Goal: Information Seeking & Learning: Learn about a topic

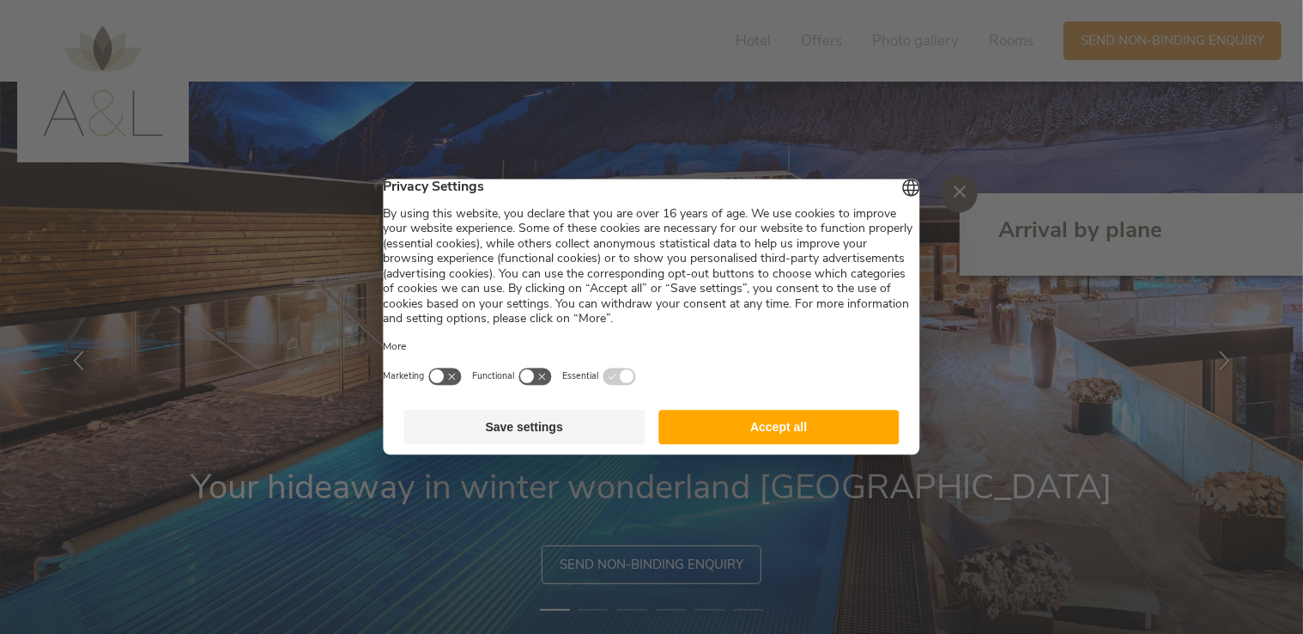
click at [773, 444] on button "Accept all" at bounding box center [779, 427] width 241 height 34
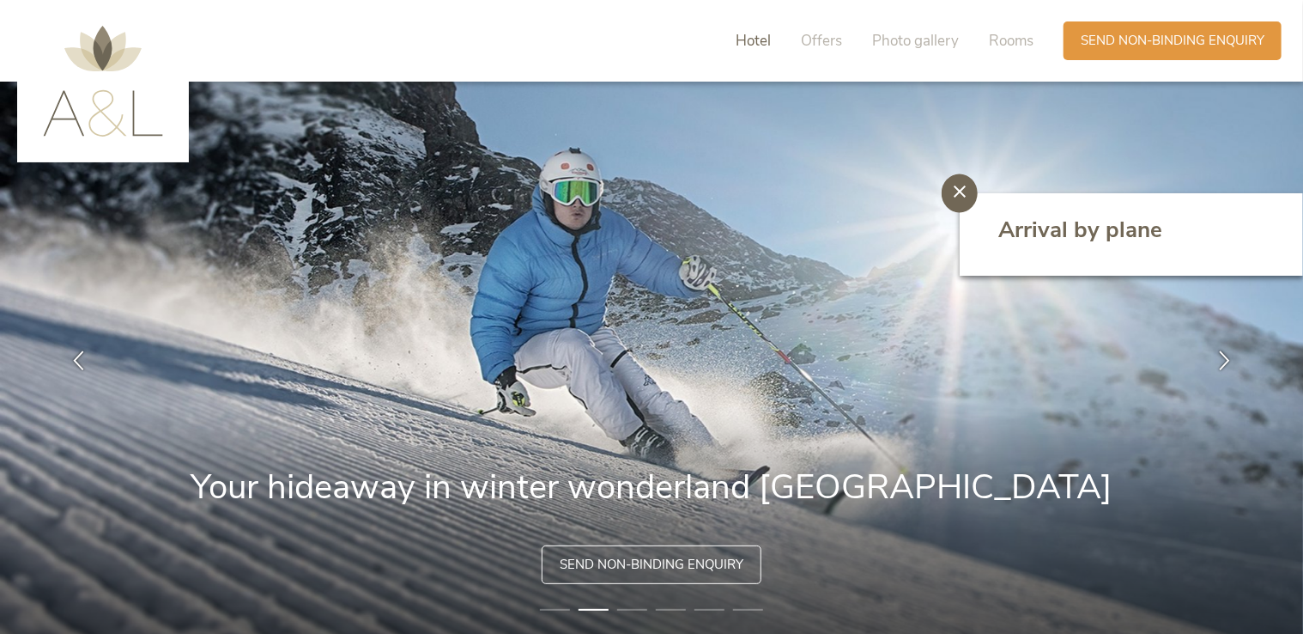
click at [762, 33] on span "Hotel" at bounding box center [753, 41] width 35 height 20
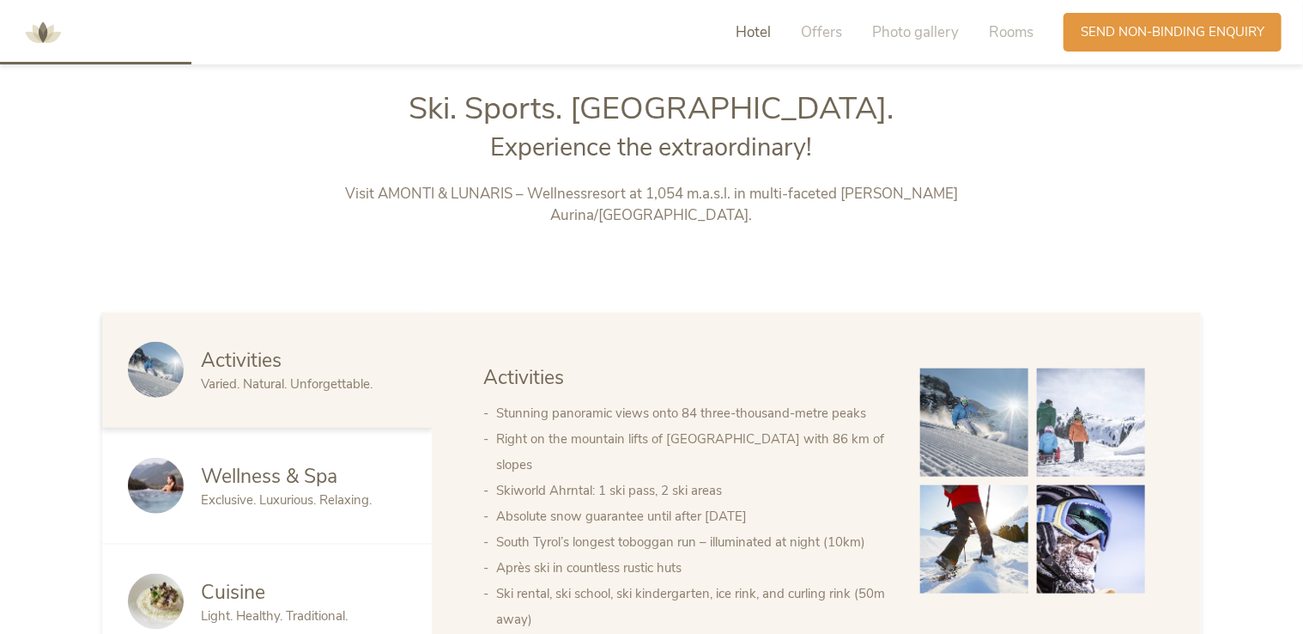
scroll to position [699, 0]
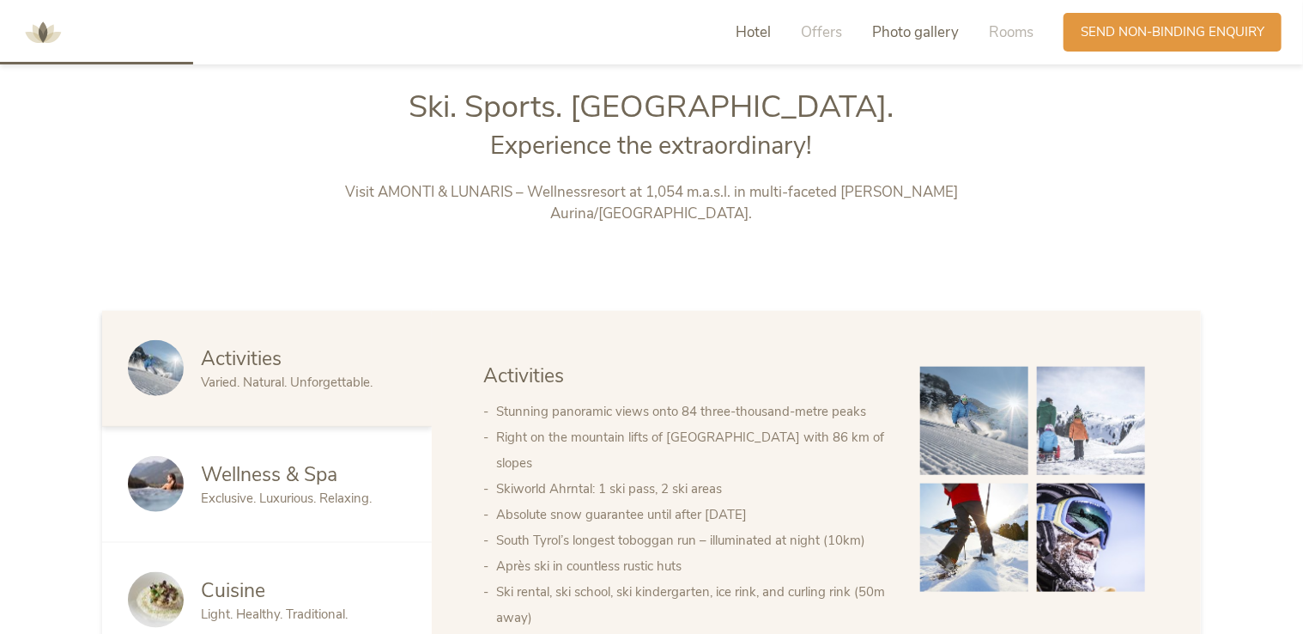
click at [900, 36] on span "Photo gallery" at bounding box center [915, 32] width 87 height 20
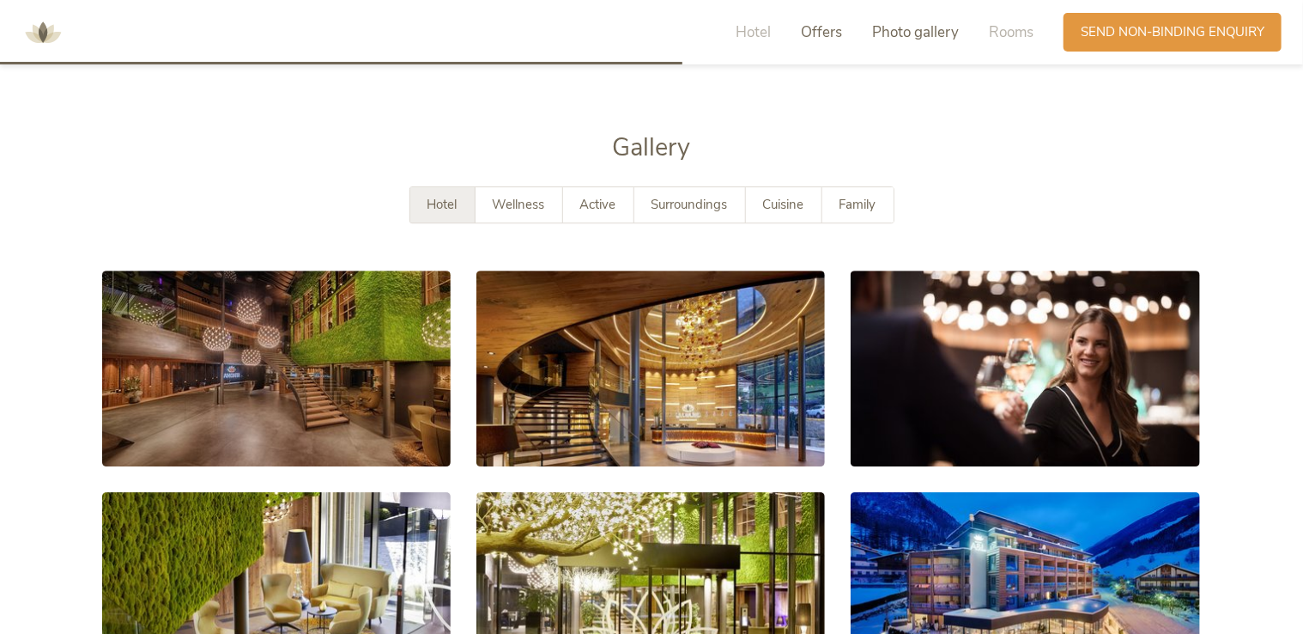
scroll to position [2519, 0]
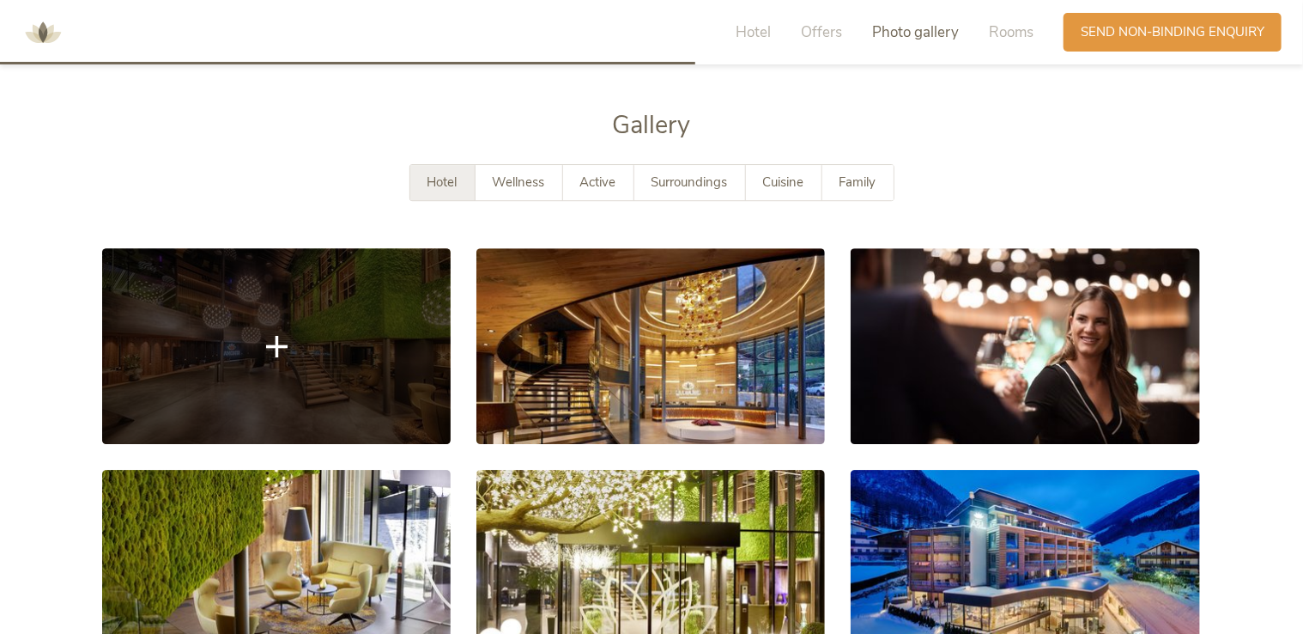
click at [260, 331] on link at bounding box center [276, 346] width 349 height 196
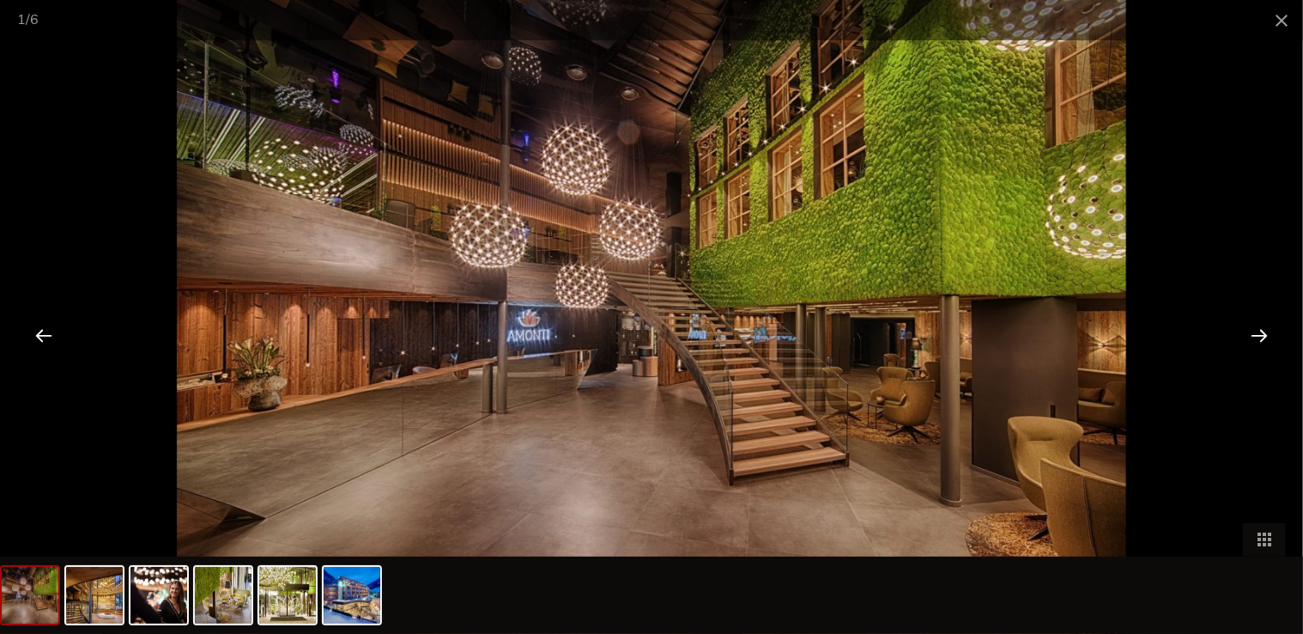
click at [1264, 335] on div at bounding box center [1259, 334] width 53 height 53
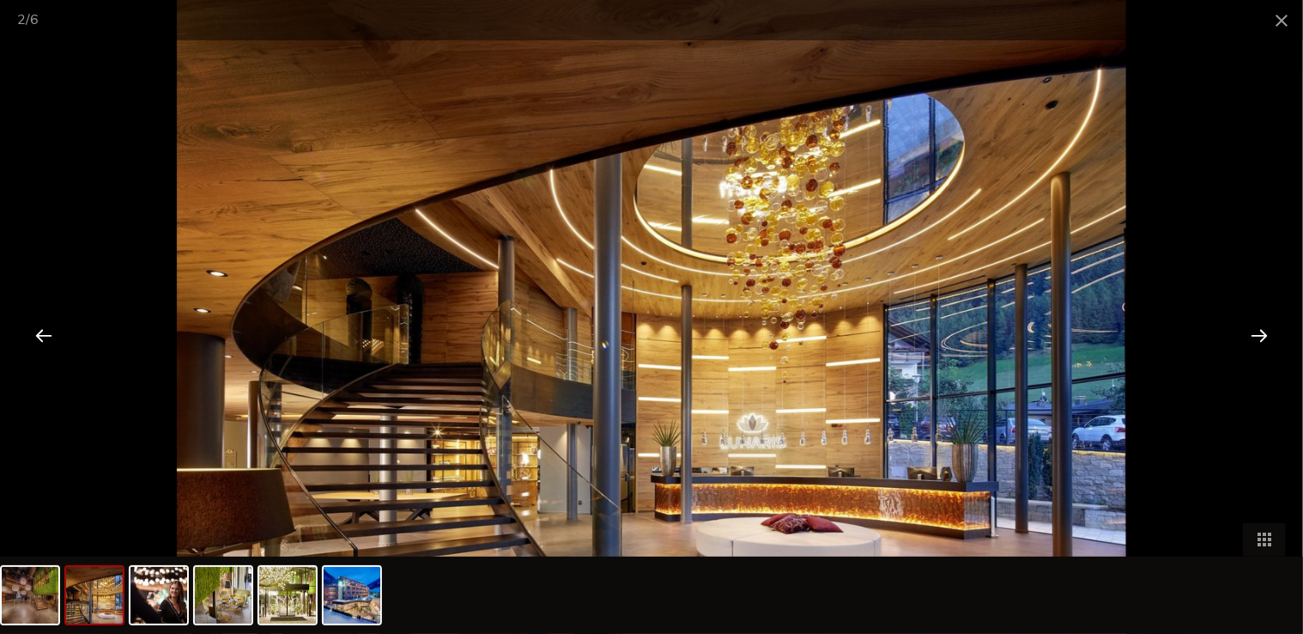
click at [1264, 335] on div at bounding box center [1259, 334] width 53 height 53
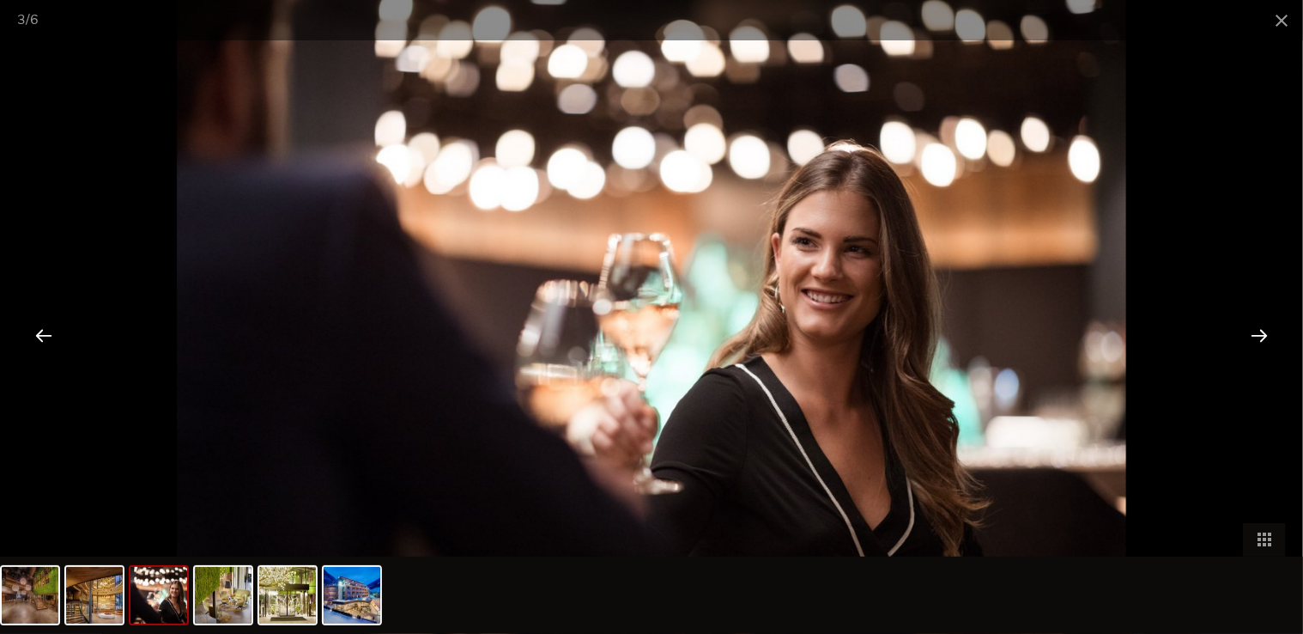
click at [1264, 335] on div at bounding box center [1259, 334] width 53 height 53
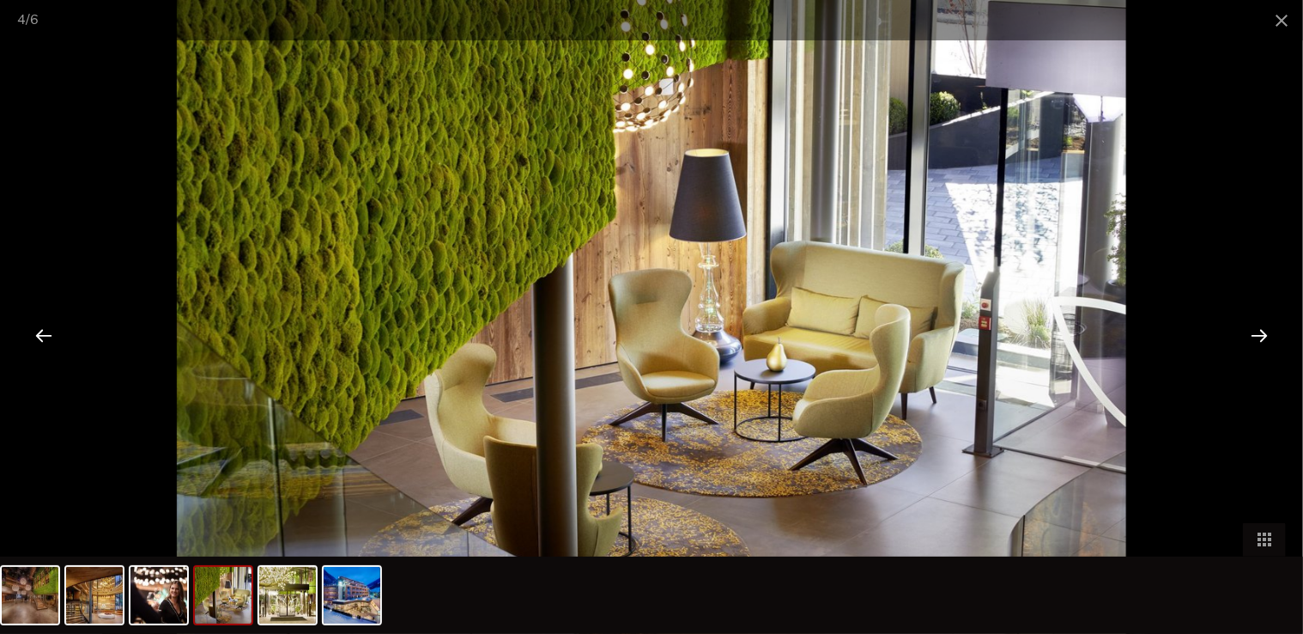
click at [1264, 335] on div at bounding box center [1259, 334] width 53 height 53
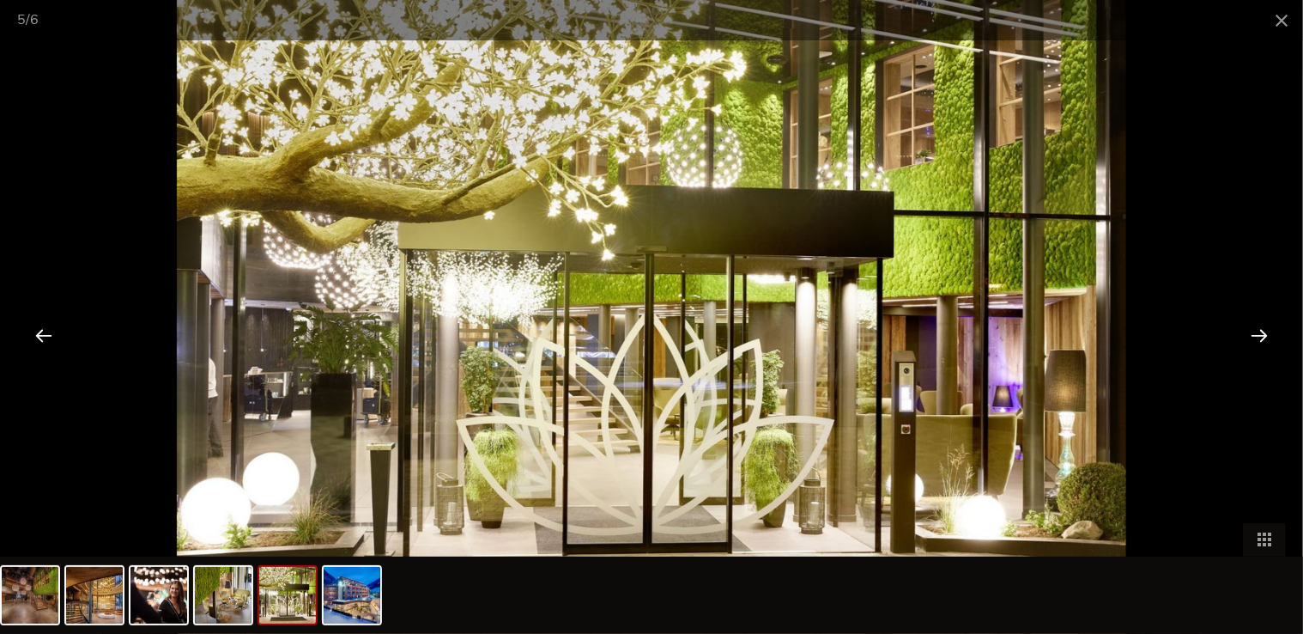
click at [1264, 335] on div at bounding box center [1259, 334] width 53 height 53
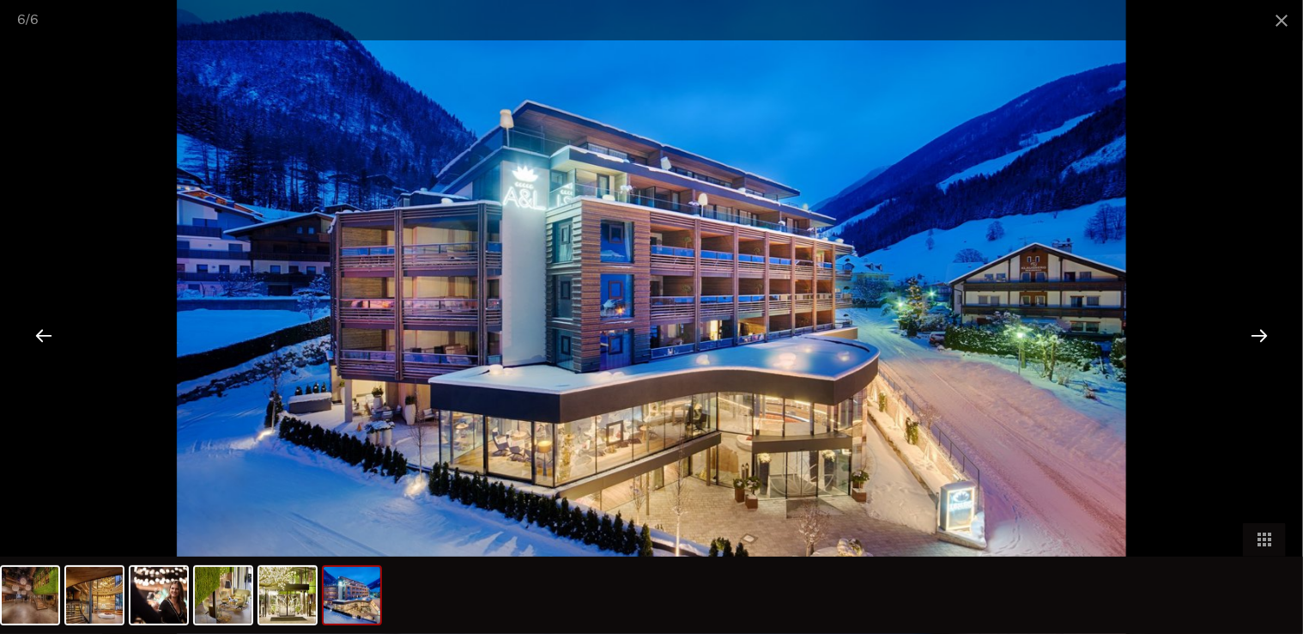
click at [1264, 335] on div at bounding box center [1259, 334] width 53 height 53
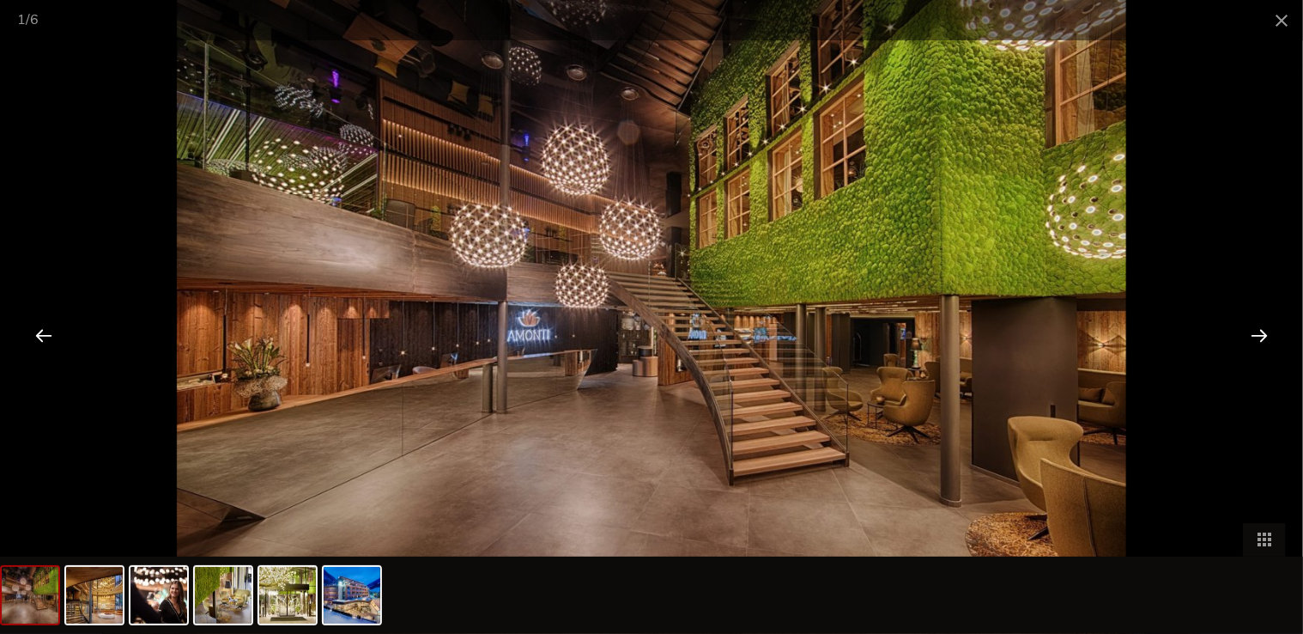
click at [1264, 335] on div at bounding box center [1259, 334] width 53 height 53
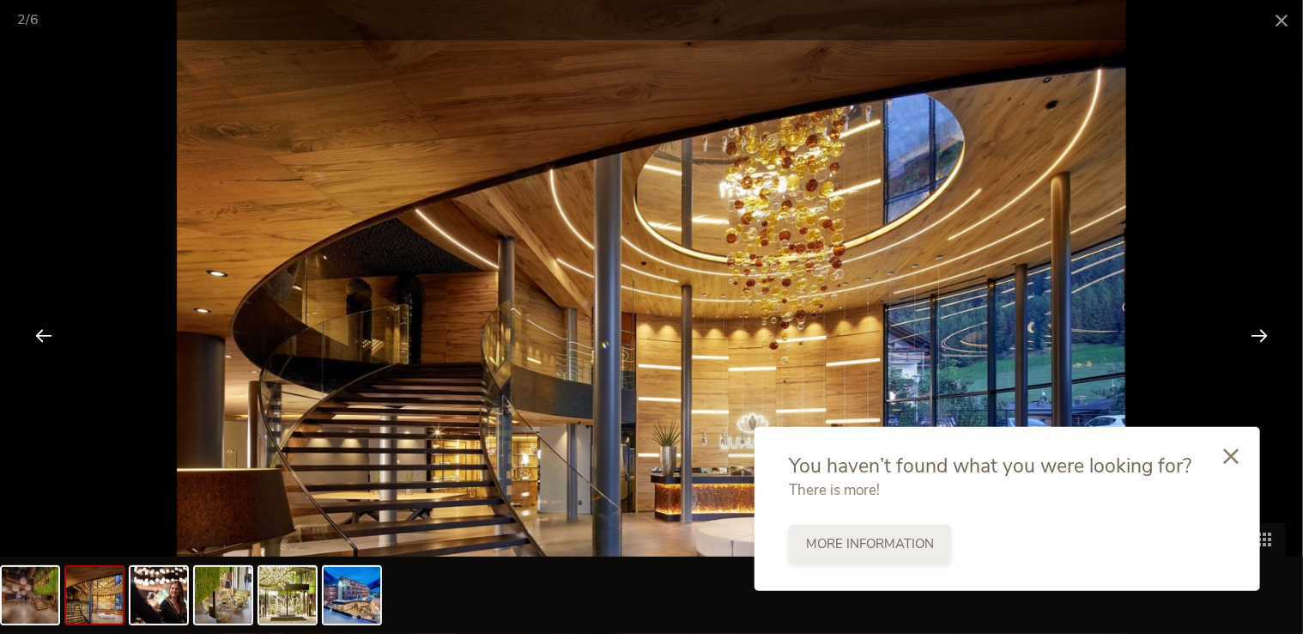
click at [848, 536] on span "More information" at bounding box center [870, 544] width 128 height 18
